Goal: Task Accomplishment & Management: Use online tool/utility

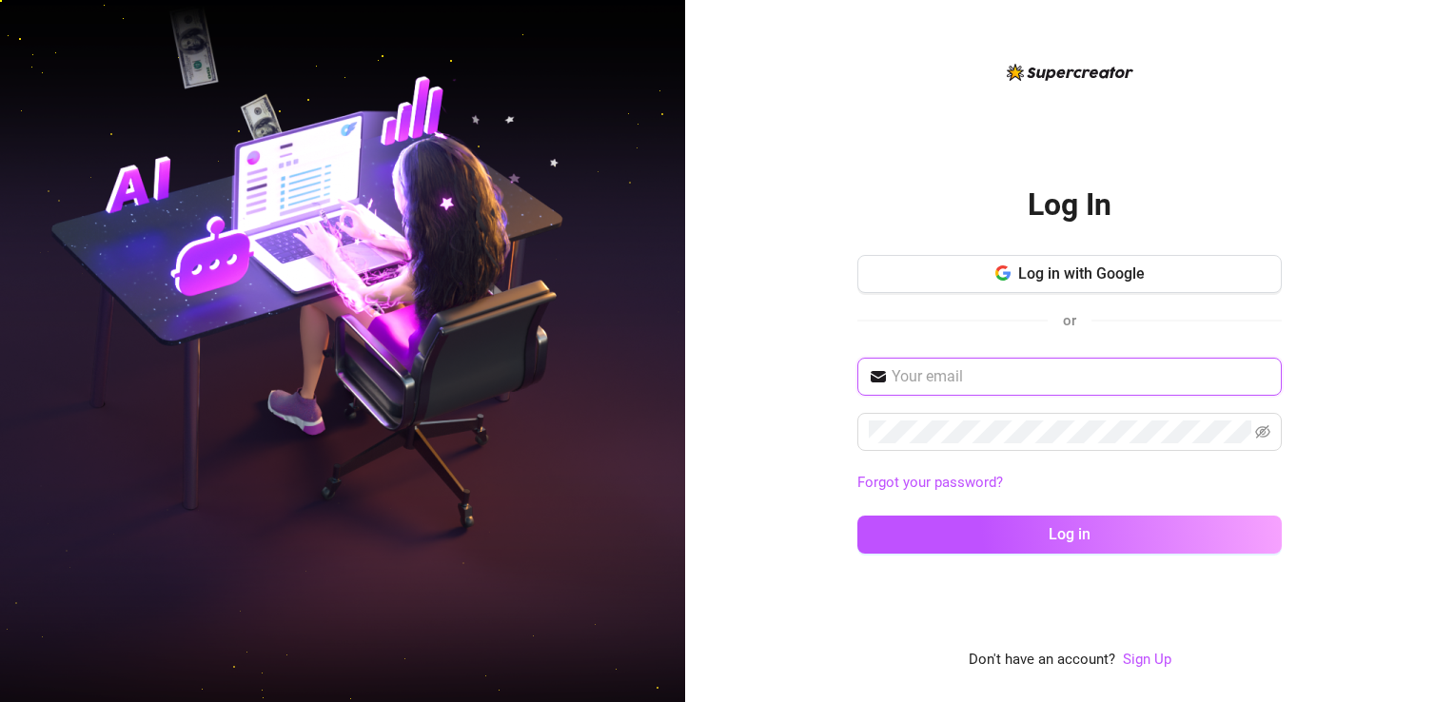
click at [1063, 371] on input "text" at bounding box center [1081, 376] width 379 height 23
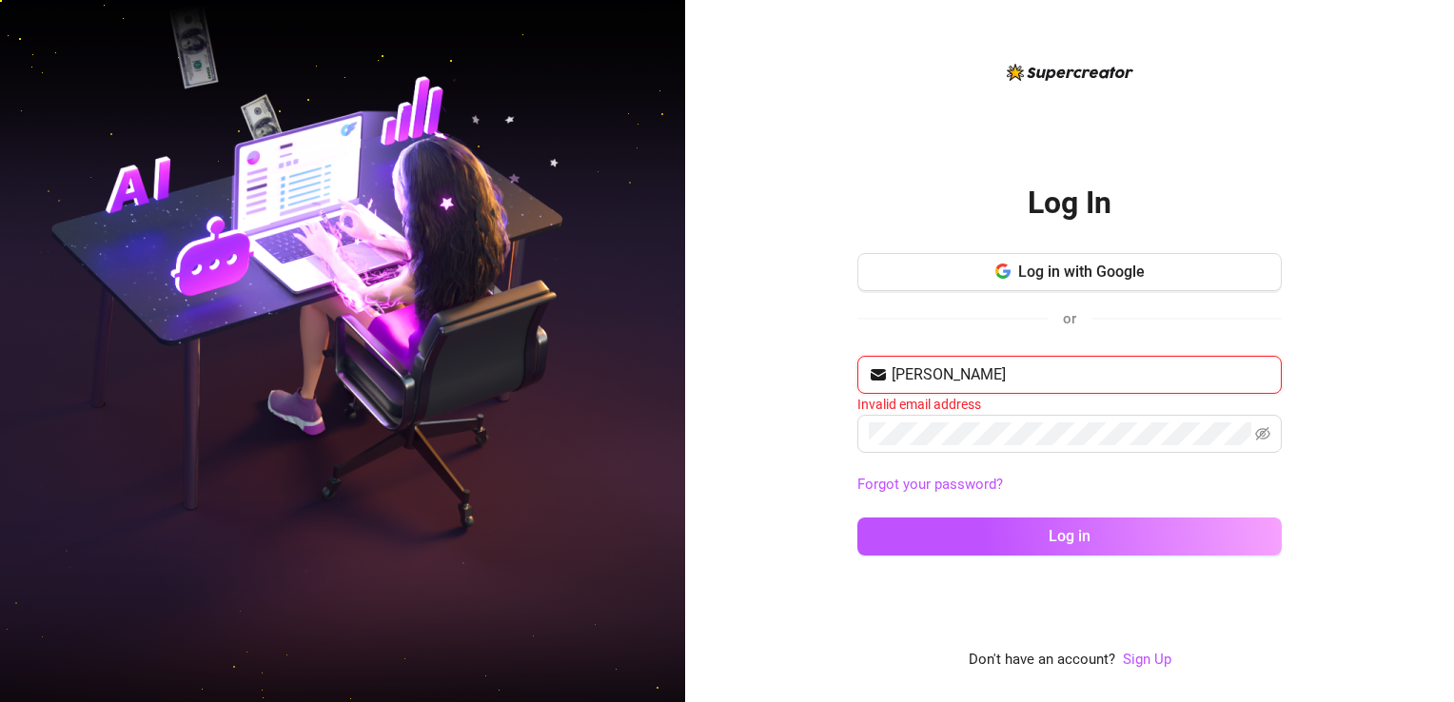
type input "[EMAIL_ADDRESS][DOMAIN_NAME]"
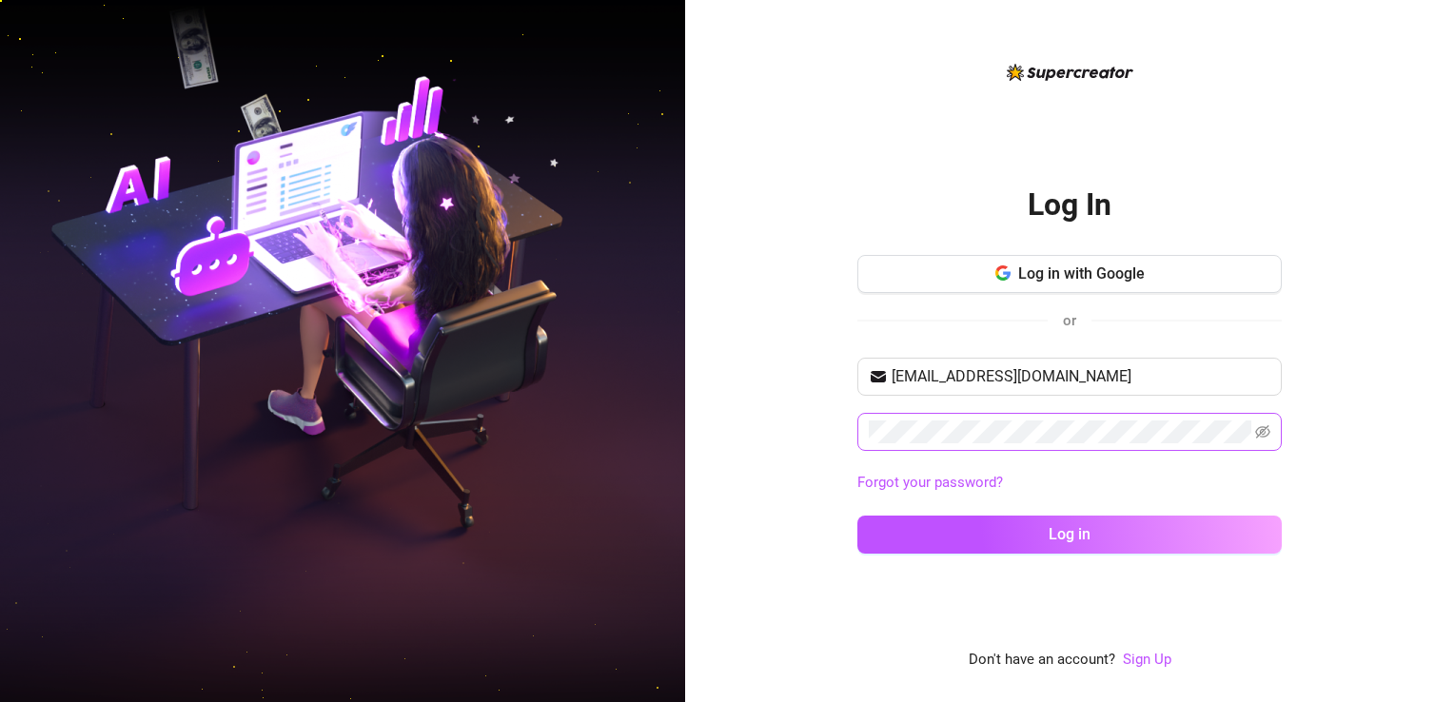
click at [993, 444] on span at bounding box center [1069, 432] width 424 height 38
click at [857, 516] on button "Log in" at bounding box center [1069, 535] width 424 height 38
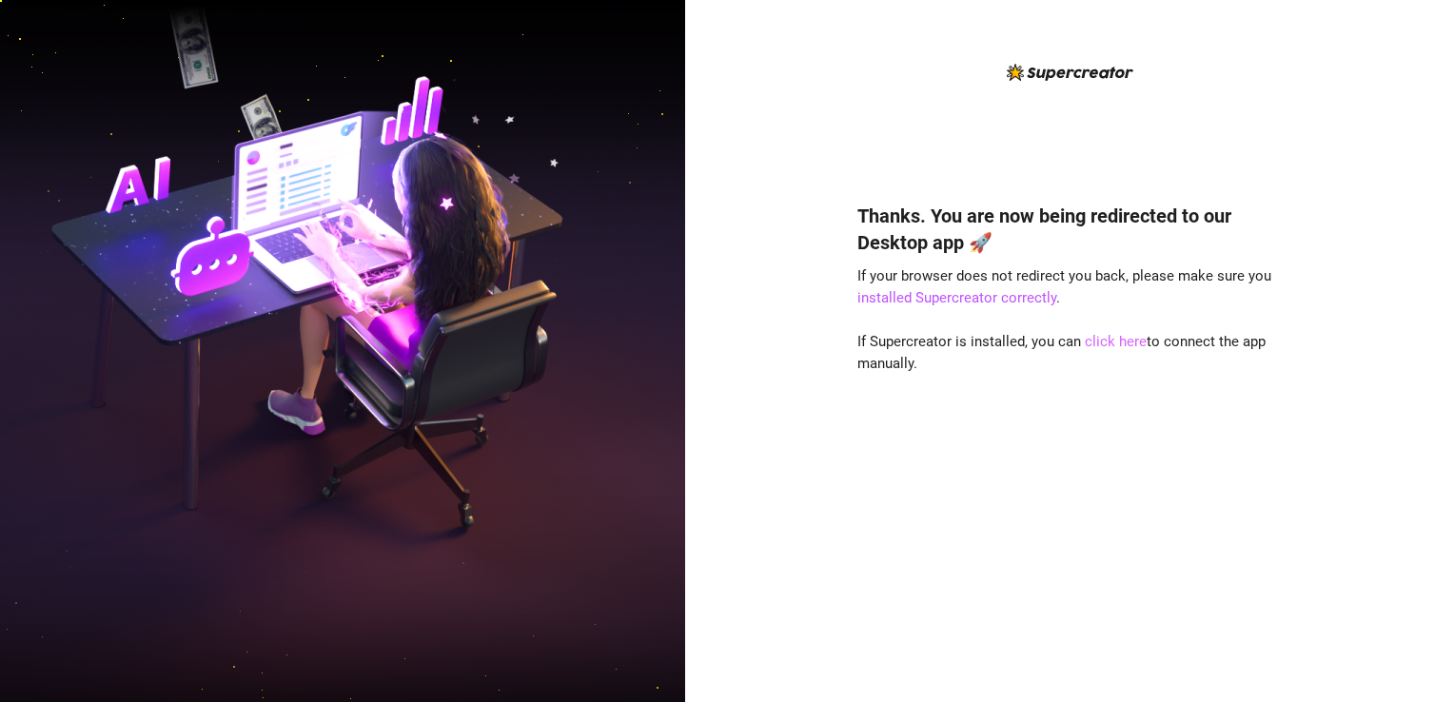
click at [1115, 344] on link "click here" at bounding box center [1116, 341] width 62 height 17
